Goal: Transaction & Acquisition: Purchase product/service

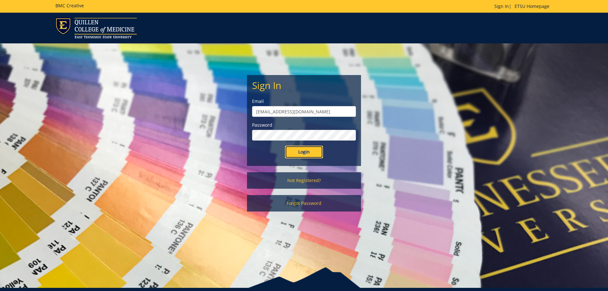
click at [304, 153] on input "Login" at bounding box center [304, 152] width 38 height 13
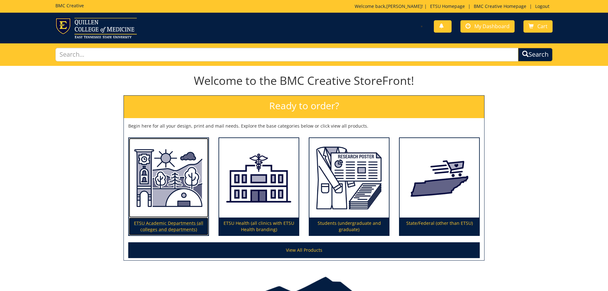
click at [183, 185] on img at bounding box center [168, 178] width 79 height 80
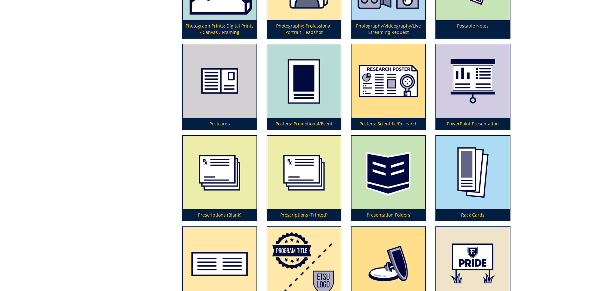
scroll to position [1712, 0]
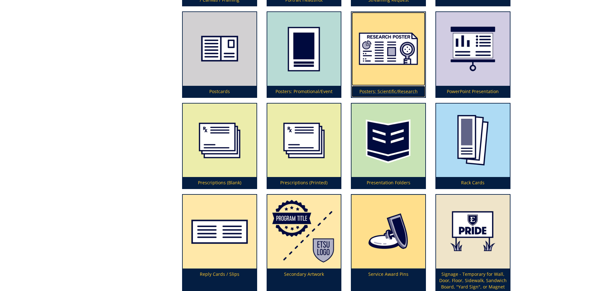
click at [366, 93] on p "Posters: Scientific/Research" at bounding box center [389, 91] width 74 height 11
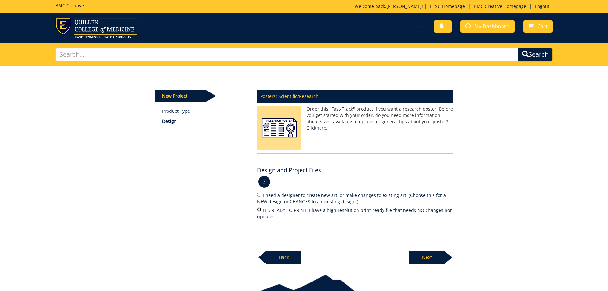
click at [258, 210] on input "IT'S READY TO PRINT! I have a high resolution print-ready file that needs NO ch…" at bounding box center [259, 209] width 4 height 4
radio input "true"
click at [435, 254] on p "Next" at bounding box center [426, 257] width 35 height 13
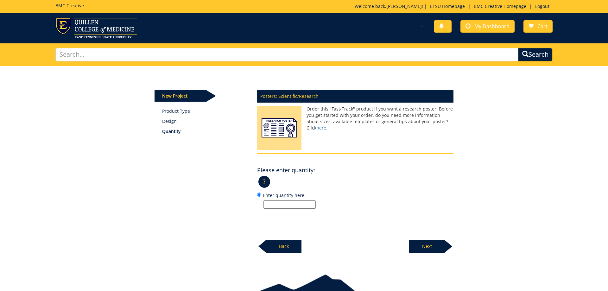
click at [313, 203] on input "Enter quantity here:" at bounding box center [290, 204] width 52 height 8
type input "1"
click at [425, 244] on p "Next" at bounding box center [426, 246] width 35 height 13
